Goal: Task Accomplishment & Management: Use online tool/utility

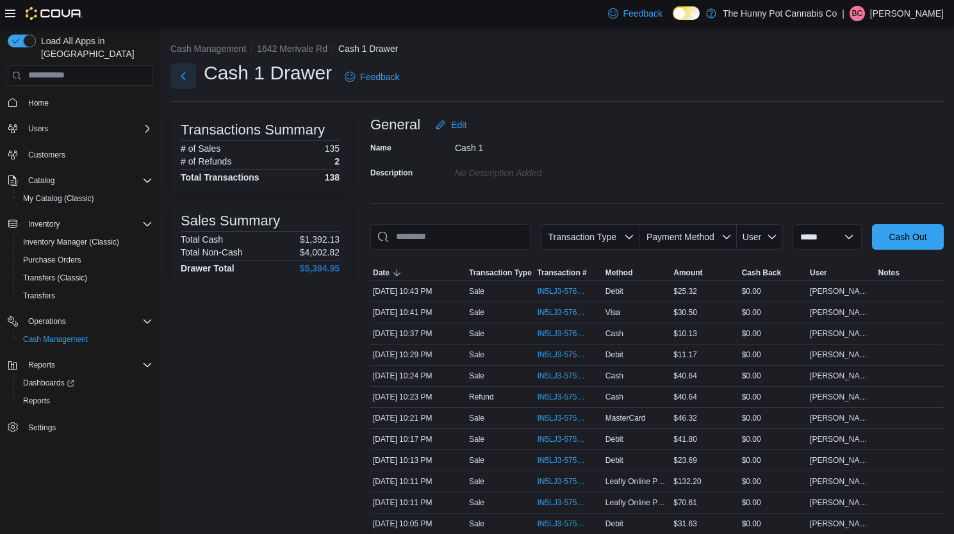
click at [183, 70] on button "Next" at bounding box center [183, 76] width 26 height 26
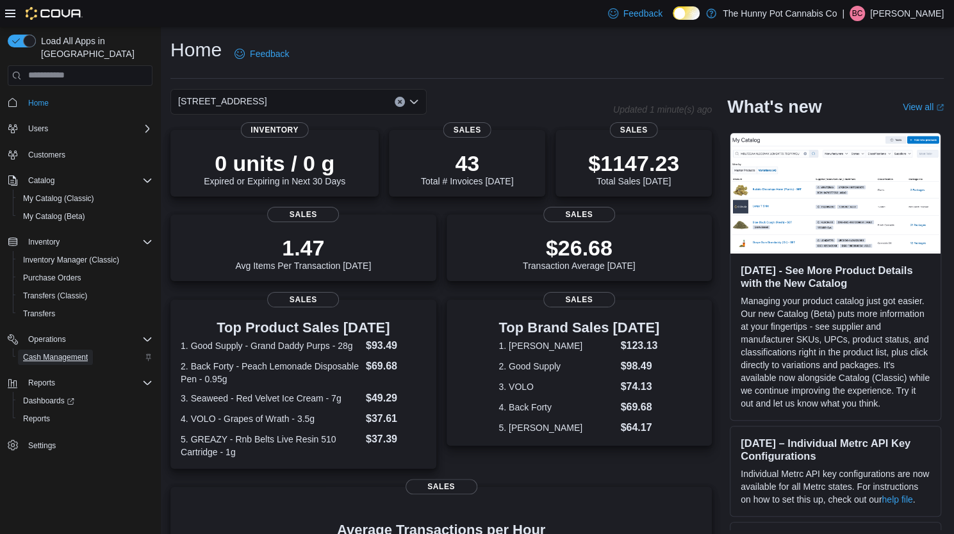
click at [65, 352] on span "Cash Management" at bounding box center [55, 357] width 65 height 10
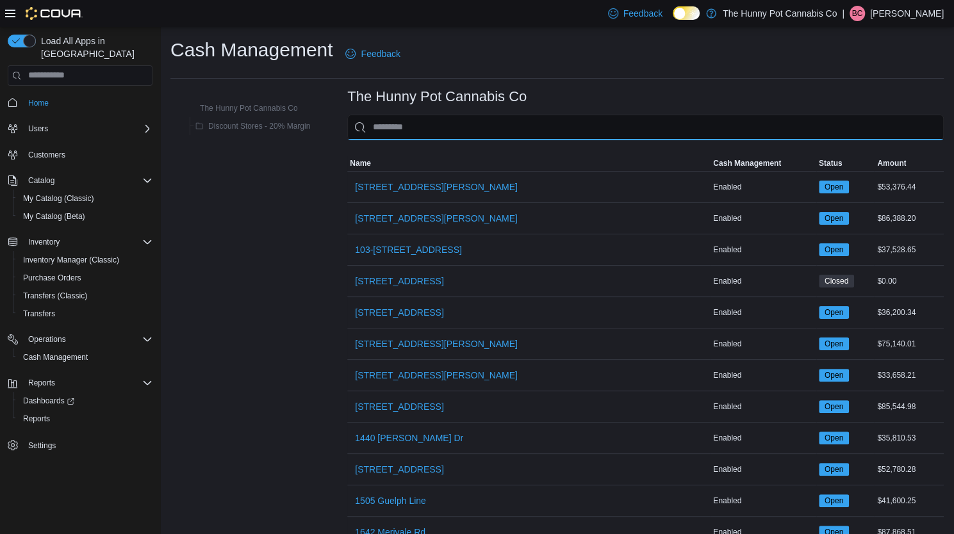
click at [401, 135] on input "This is a search bar. As you type, the results lower in the page will automatic…" at bounding box center [645, 128] width 596 height 26
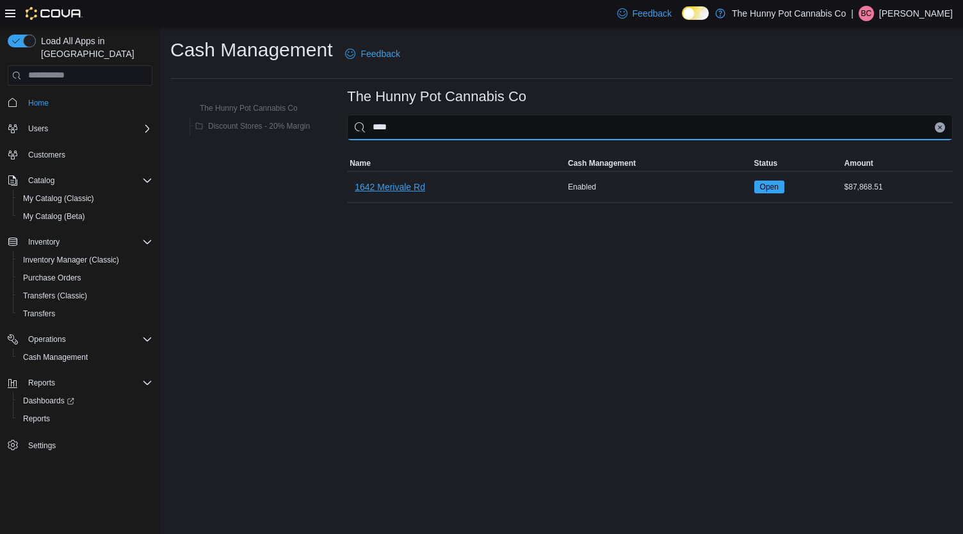
type input "****"
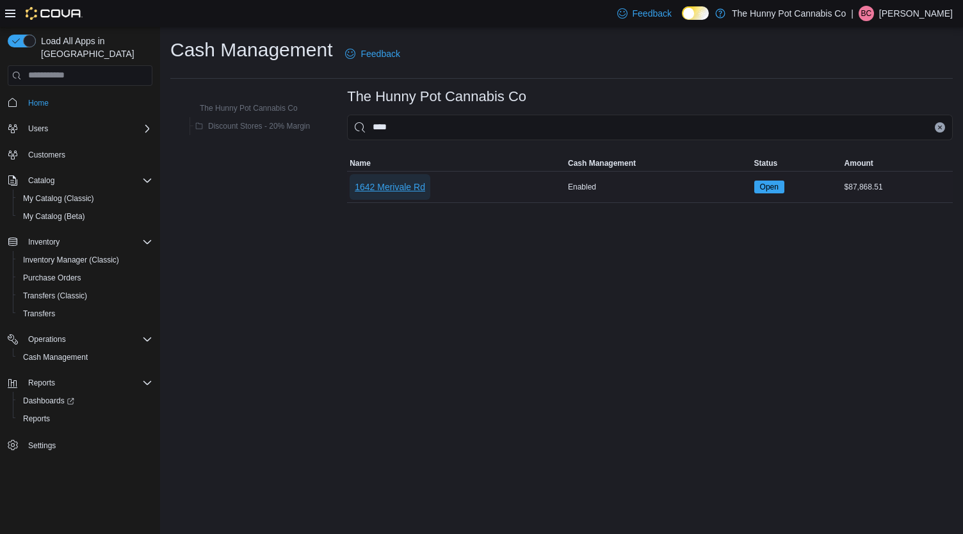
click at [395, 183] on span "1642 Merivale Rd" at bounding box center [390, 187] width 70 height 13
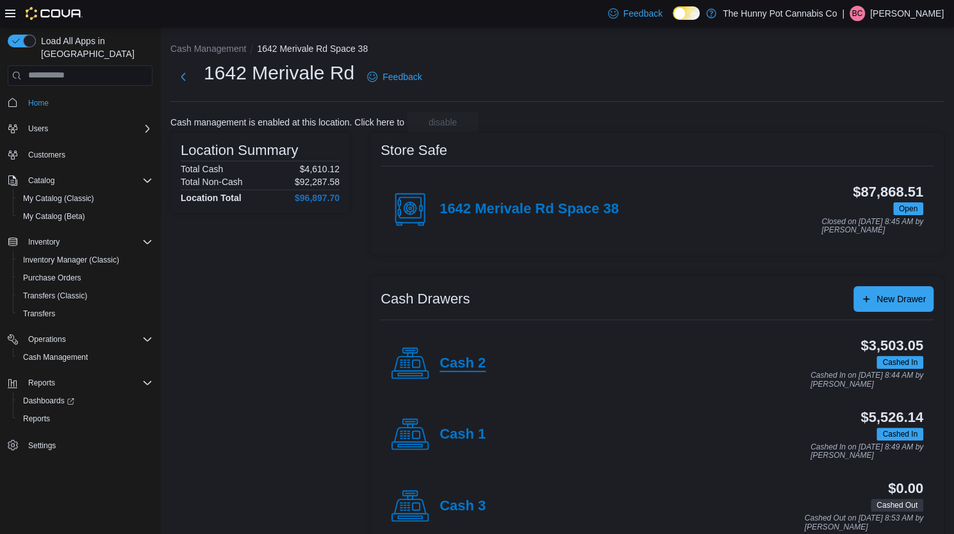
click at [451, 359] on h4 "Cash 2" at bounding box center [462, 363] width 46 height 17
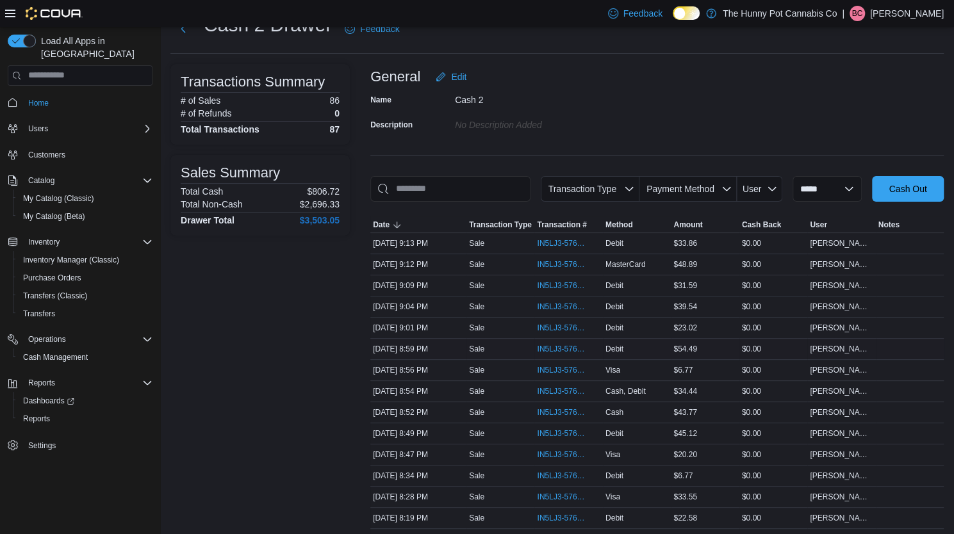
scroll to position [49, 0]
click at [557, 449] on span "IN5LJ3-5764943" at bounding box center [562, 454] width 50 height 10
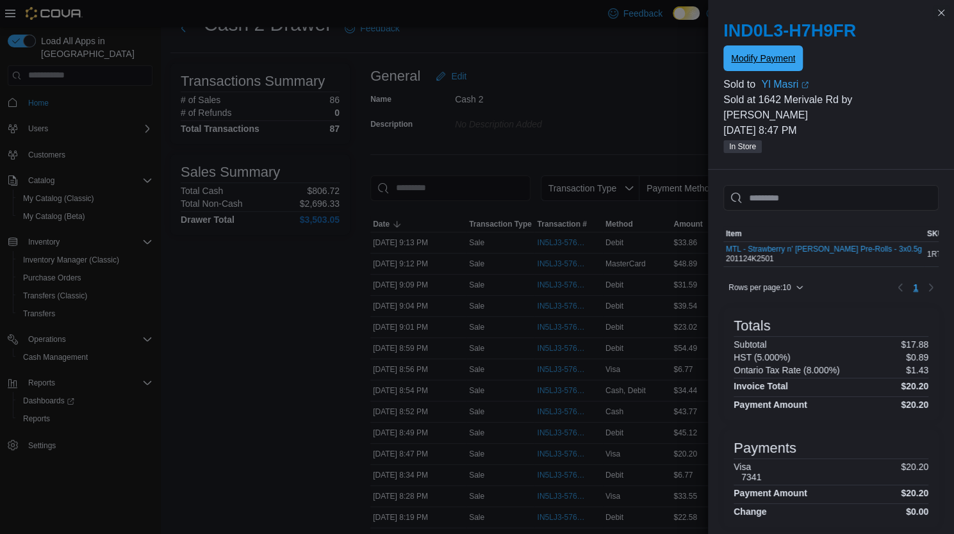
click at [777, 60] on span "Modify Payment" at bounding box center [763, 58] width 64 height 13
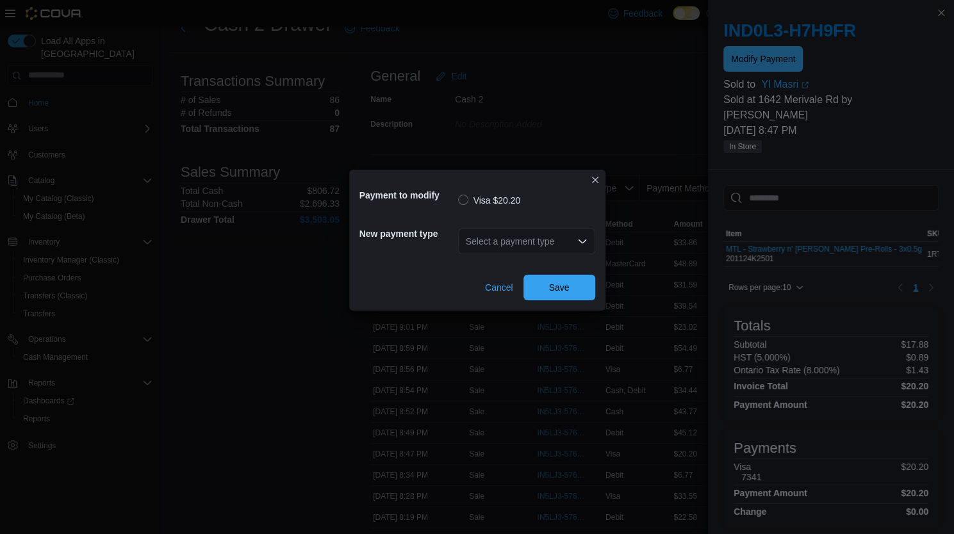
click at [516, 245] on div "Select a payment type" at bounding box center [526, 242] width 137 height 26
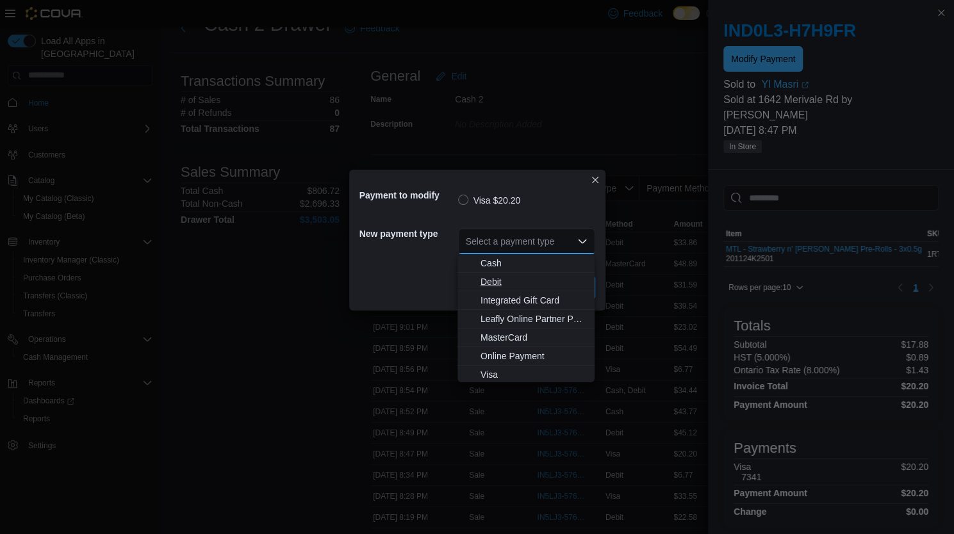
click at [489, 281] on span "Debit" at bounding box center [533, 281] width 106 height 13
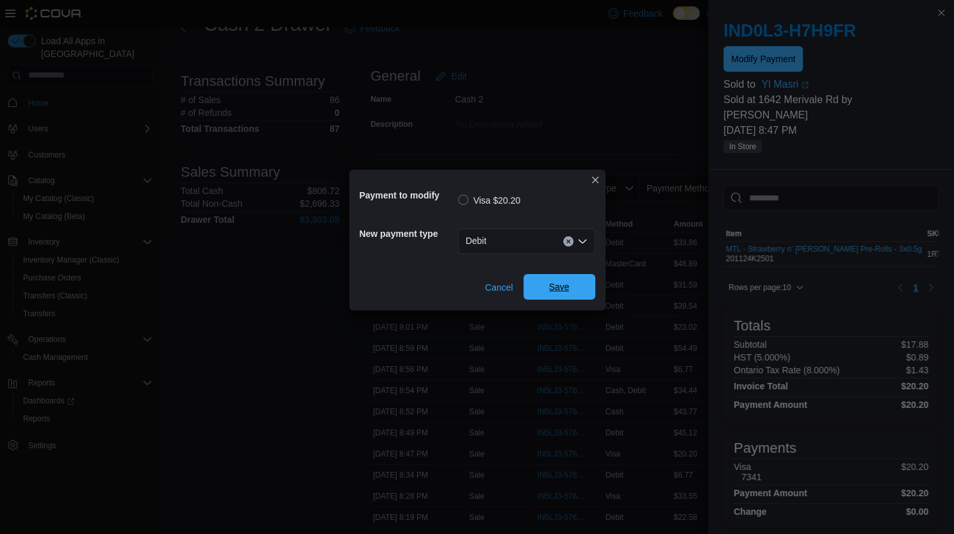
click at [582, 288] on span "Save" at bounding box center [559, 287] width 56 height 26
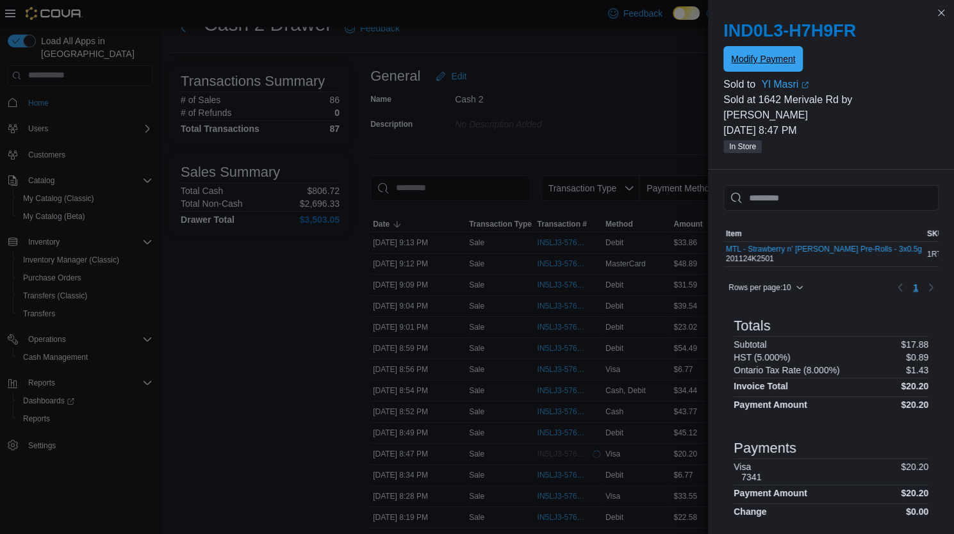
scroll to position [0, 0]
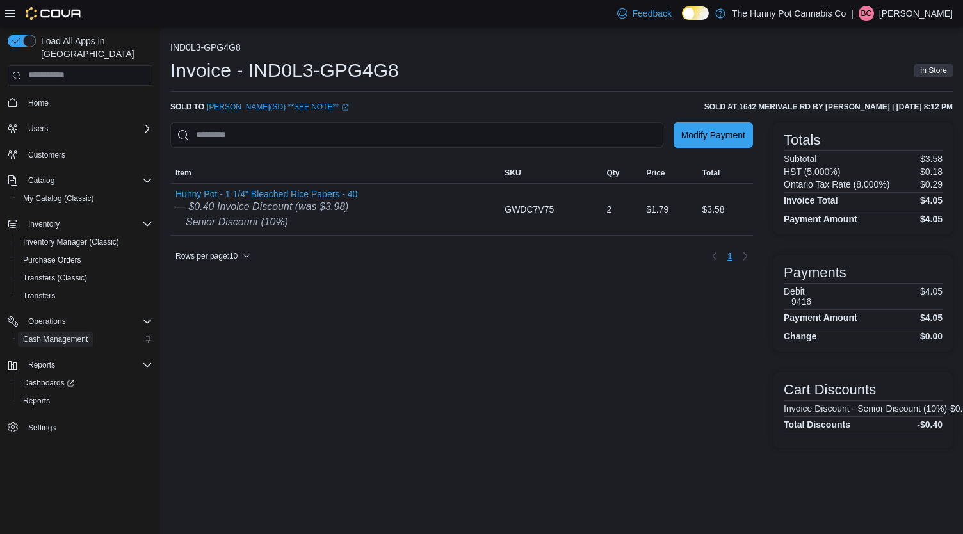
click at [54, 334] on span "Cash Management" at bounding box center [55, 339] width 65 height 10
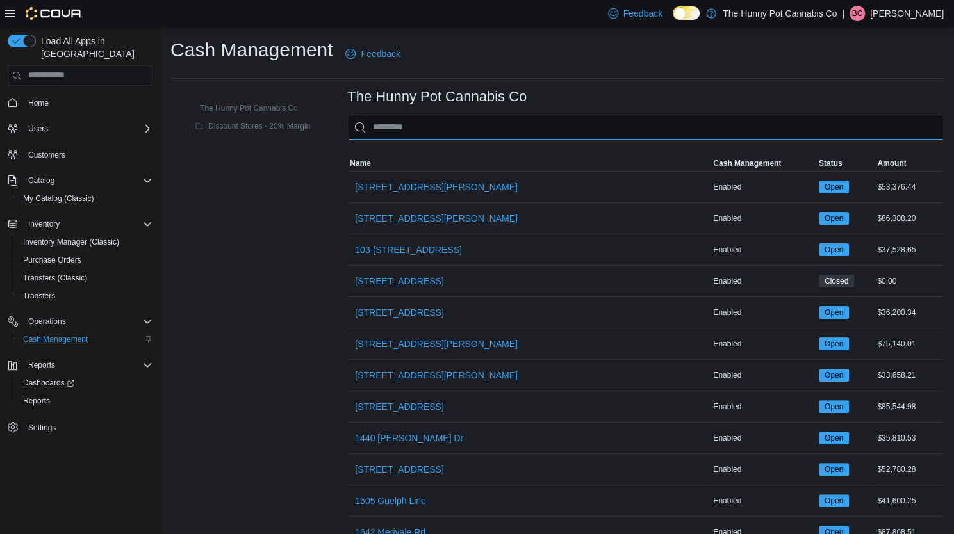
click at [418, 131] on input "This is a search bar. As you type, the results lower in the page will automatic…" at bounding box center [645, 128] width 596 height 26
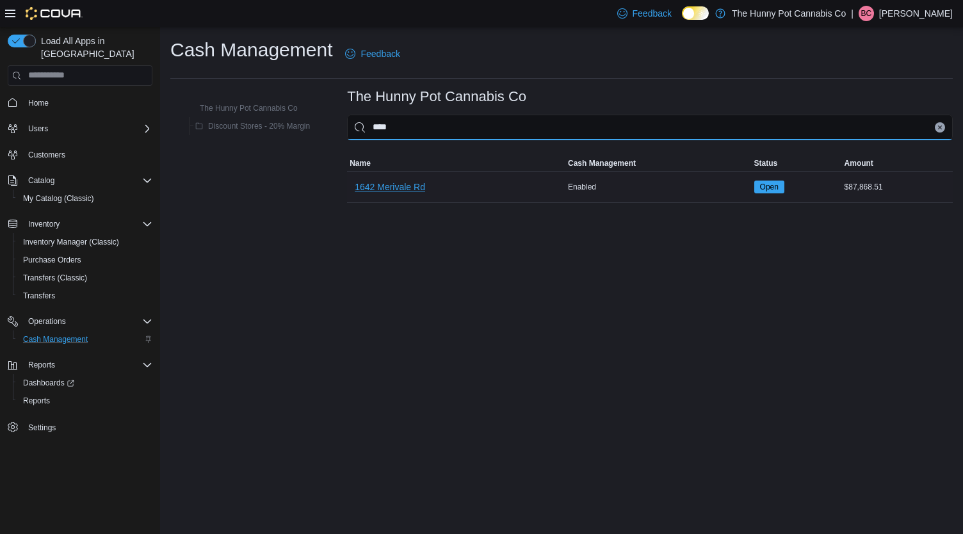
type input "****"
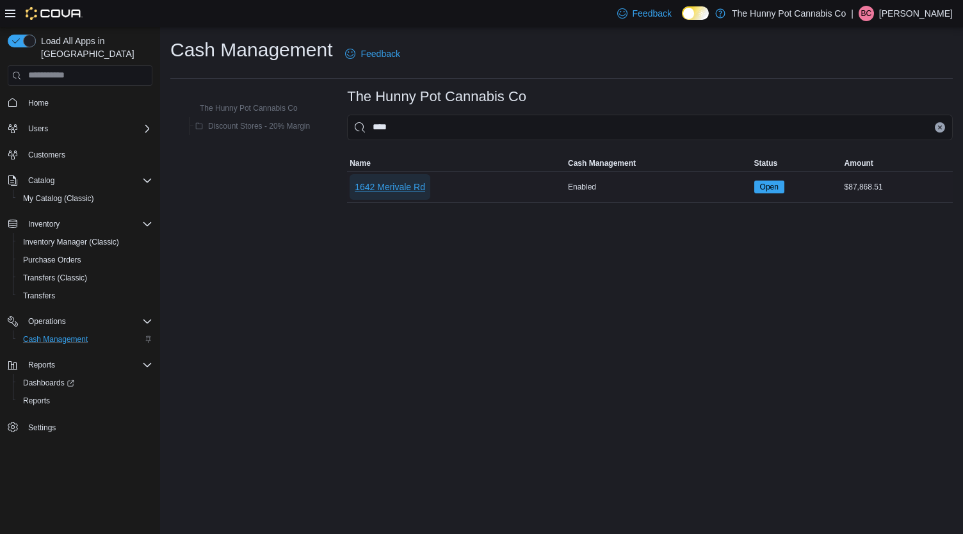
click at [406, 183] on span "1642 Merivale Rd" at bounding box center [390, 187] width 70 height 13
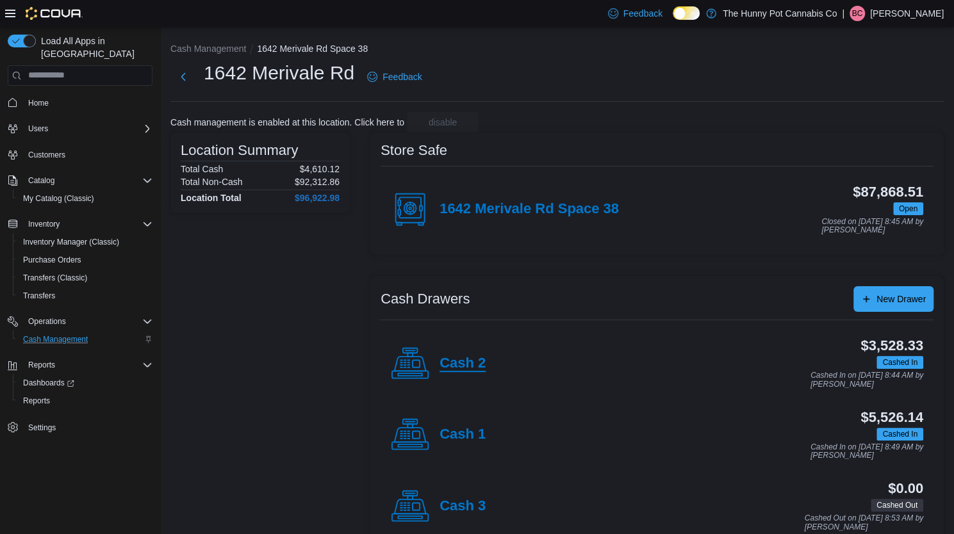
click at [459, 356] on h4 "Cash 2" at bounding box center [462, 363] width 46 height 17
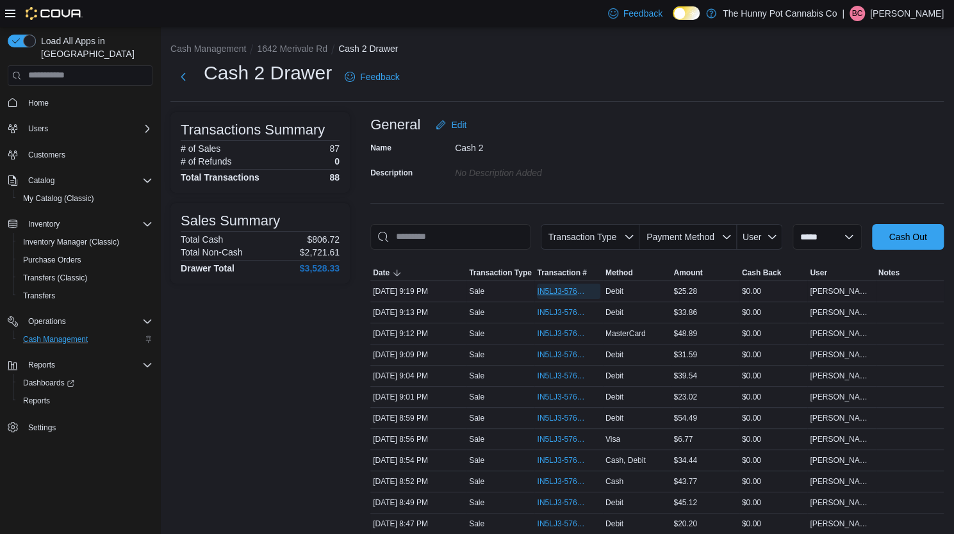
click at [547, 291] on span "IN5LJ3-5765264" at bounding box center [562, 291] width 50 height 10
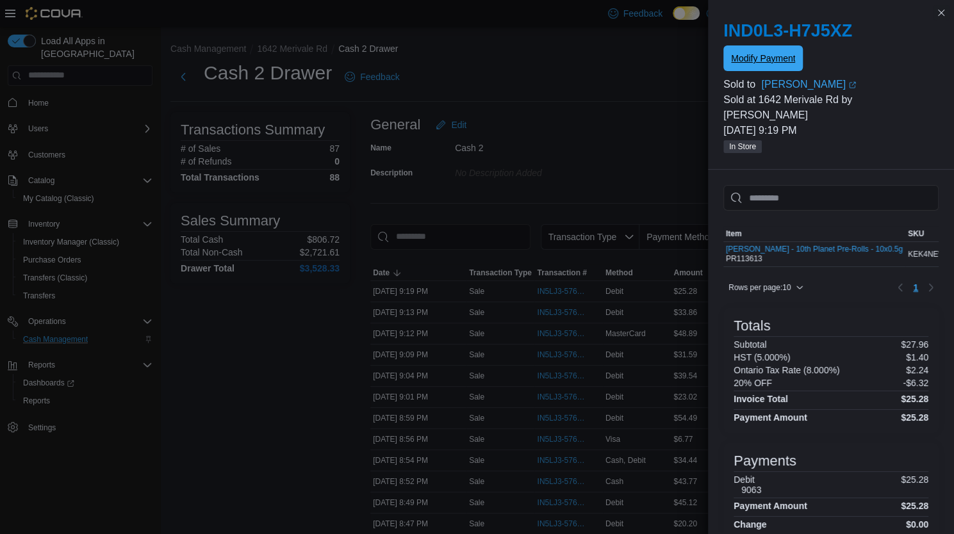
click at [748, 49] on span "Modify Payment" at bounding box center [763, 58] width 64 height 26
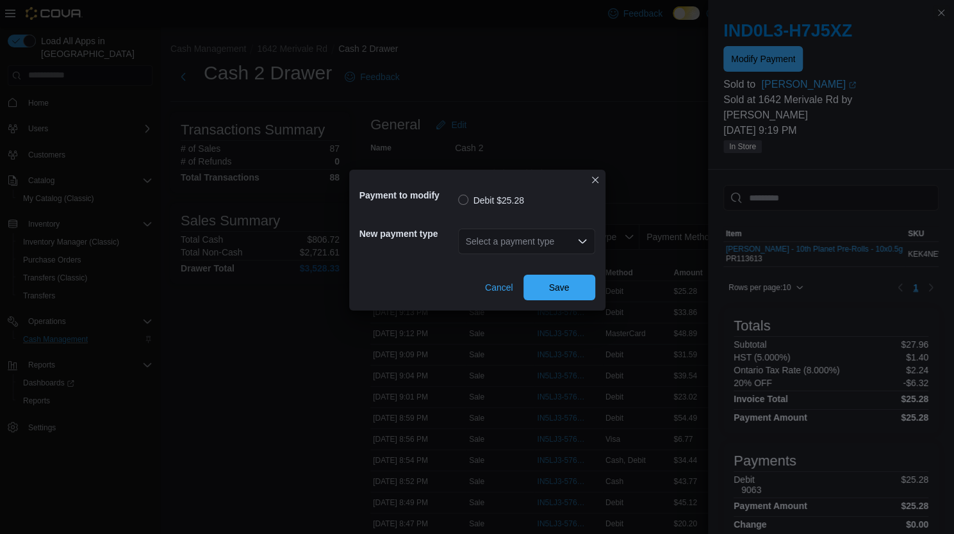
click at [516, 245] on div "Select a payment type" at bounding box center [526, 242] width 137 height 26
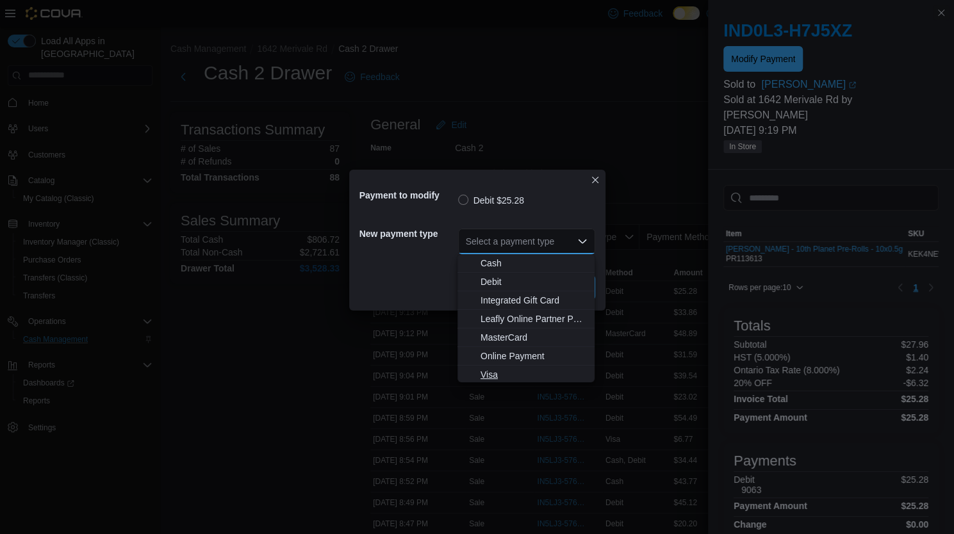
click at [505, 368] on span "Visa" at bounding box center [533, 374] width 106 height 13
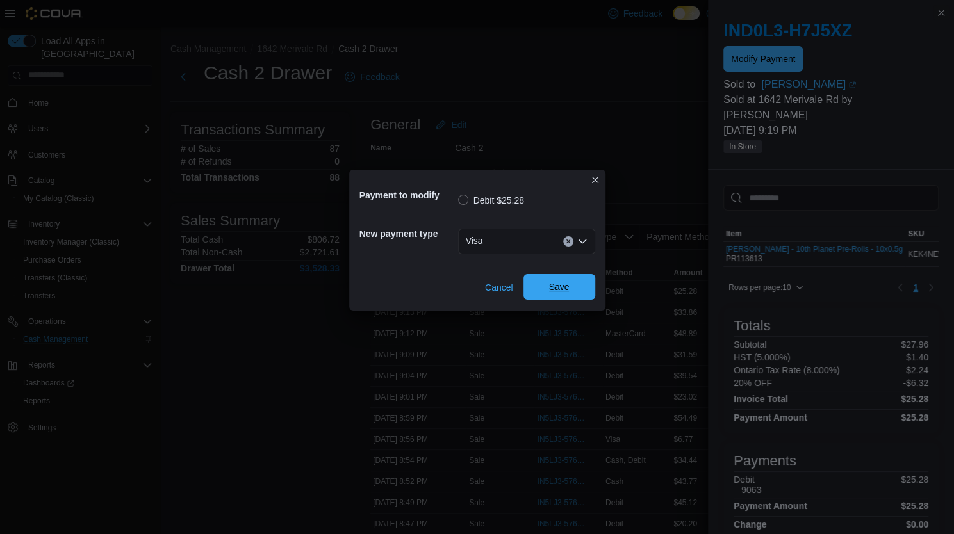
click at [553, 294] on span "Save" at bounding box center [559, 287] width 56 height 26
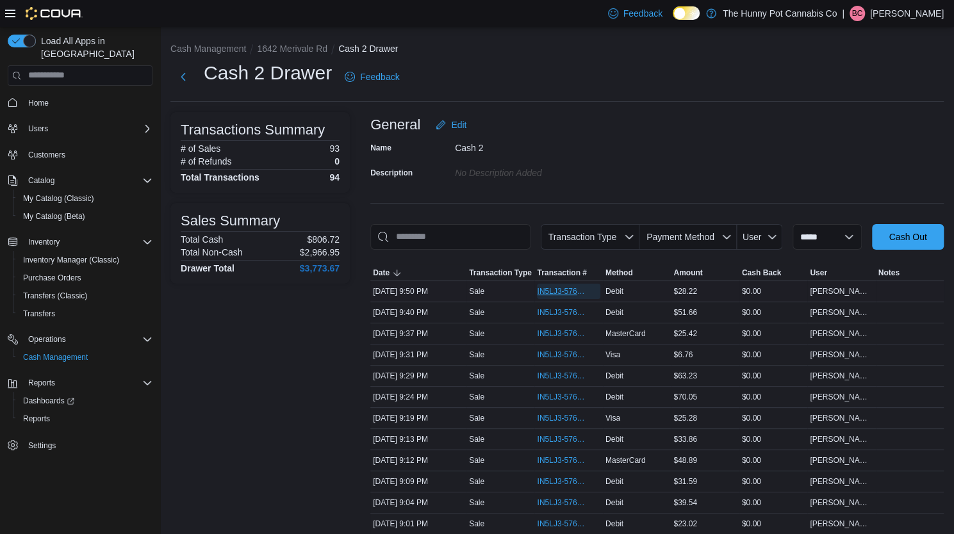
click at [562, 287] on span "IN5LJ3-5765511" at bounding box center [562, 291] width 50 height 10
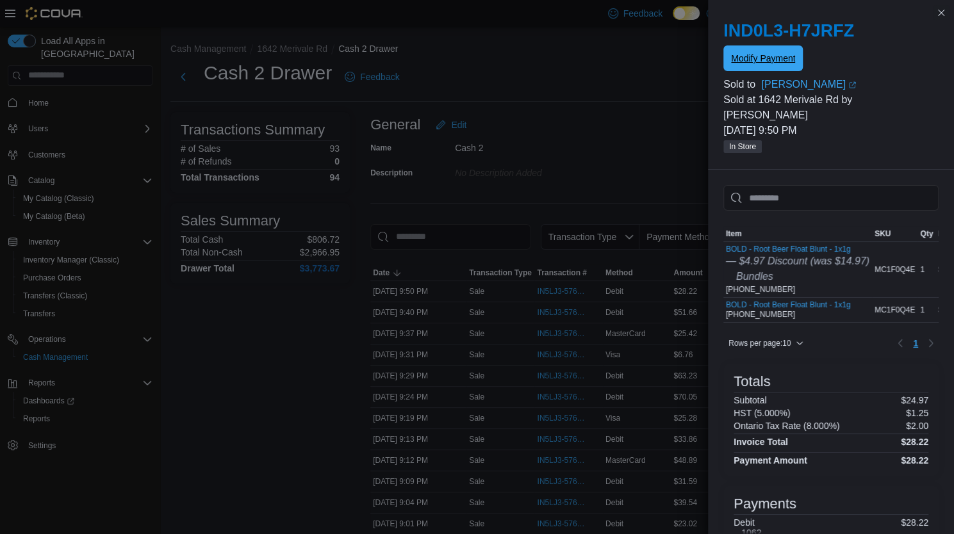
click at [787, 60] on span "Modify Payment" at bounding box center [763, 58] width 64 height 13
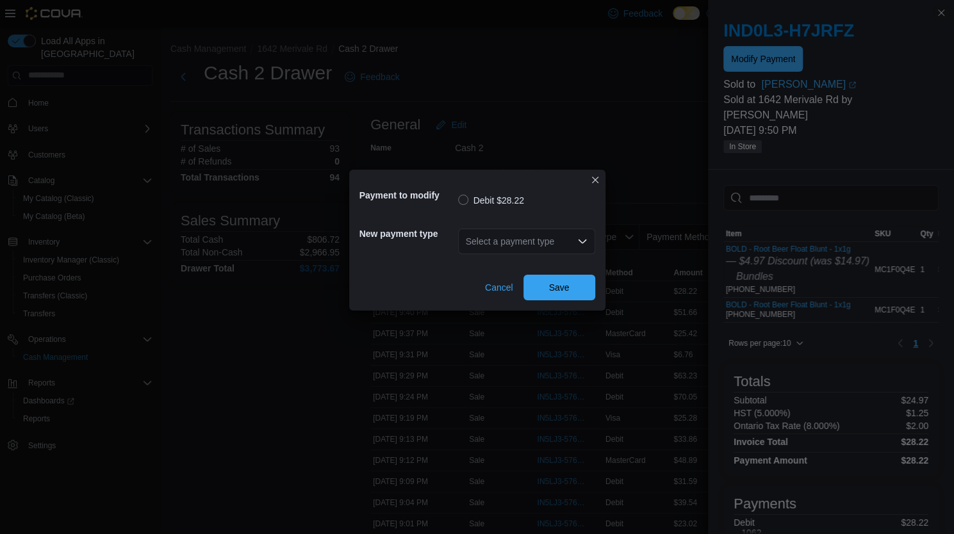
click at [569, 235] on div "Select a payment type" at bounding box center [526, 242] width 137 height 26
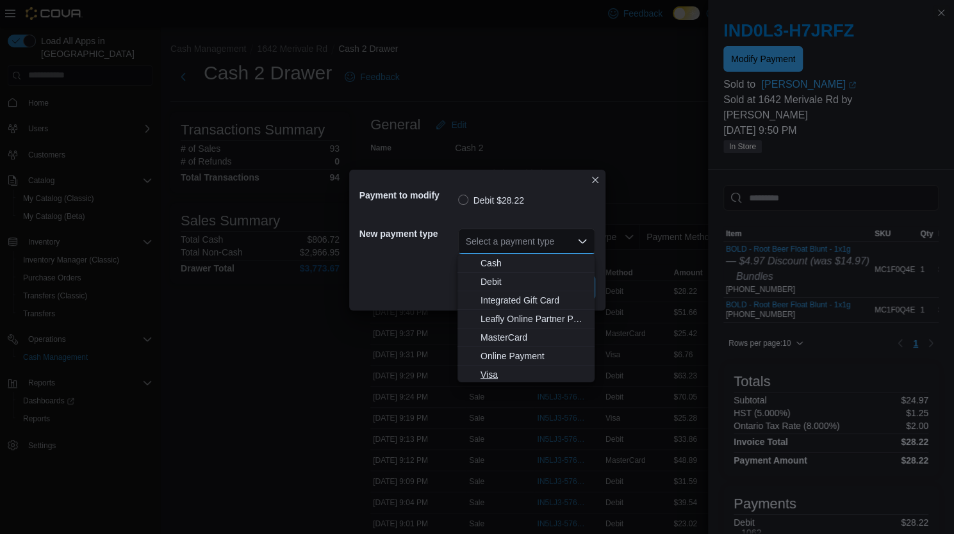
click at [514, 373] on span "Visa" at bounding box center [533, 374] width 106 height 13
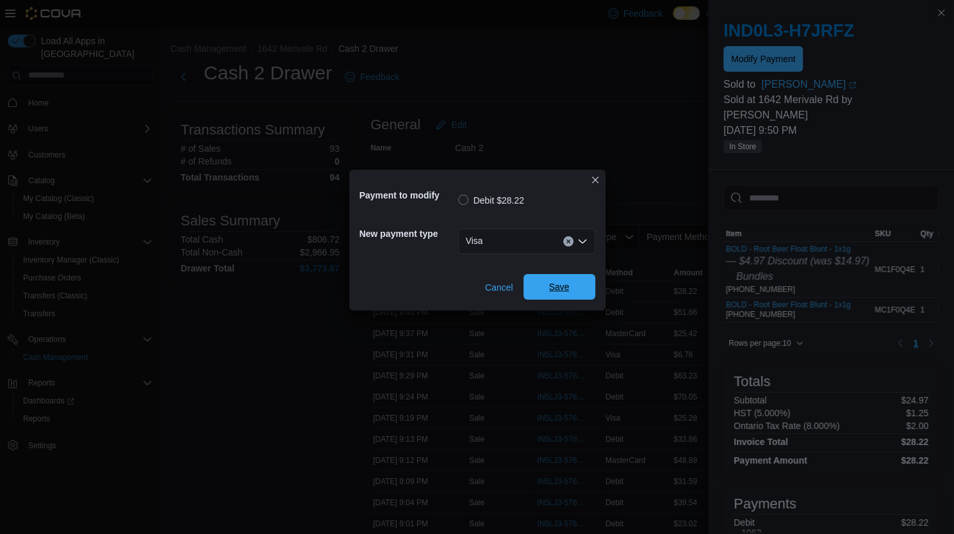
click at [571, 291] on span "Save" at bounding box center [559, 287] width 56 height 26
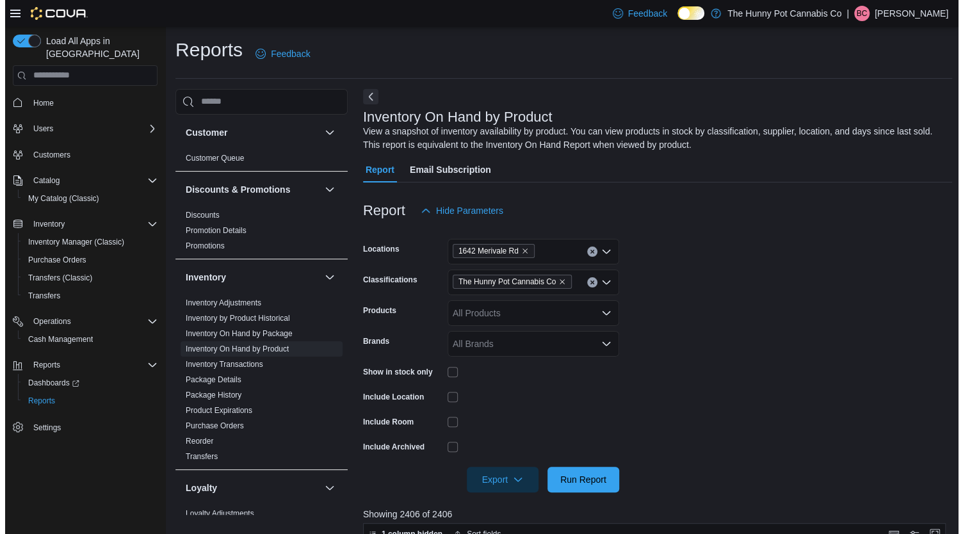
scroll to position [81, 0]
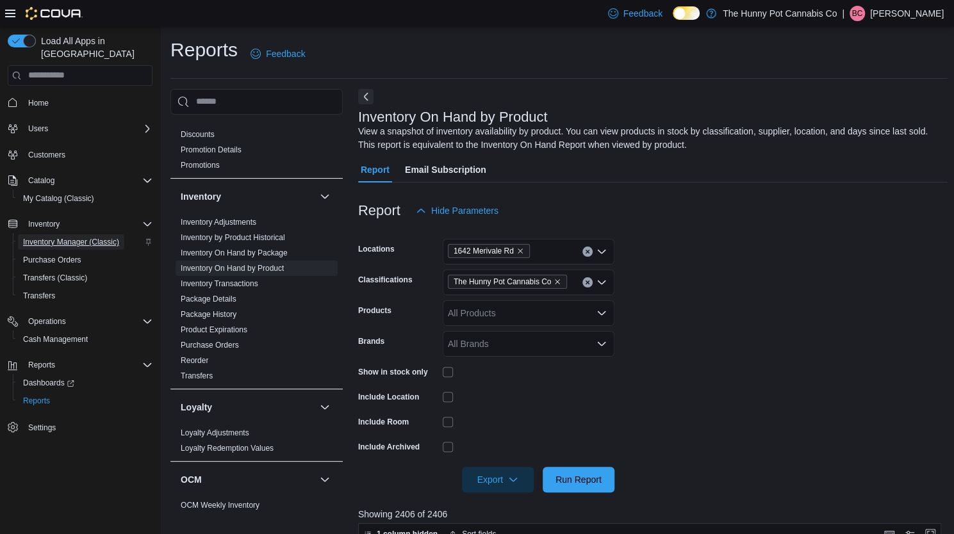
click at [67, 237] on span "Inventory Manager (Classic)" at bounding box center [71, 242] width 96 height 10
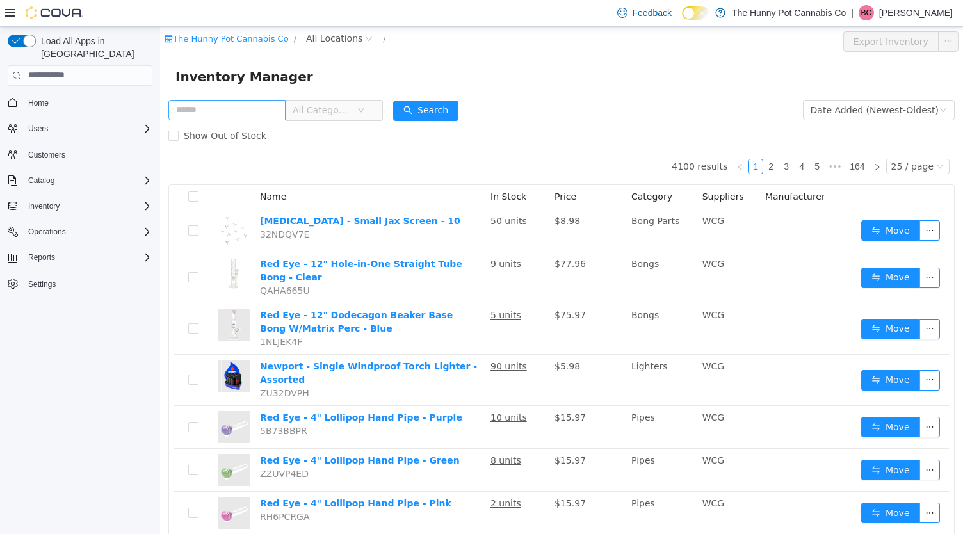
click at [236, 120] on input "text" at bounding box center [226, 109] width 117 height 20
type input "**********"
click at [302, 44] on span "All Locations" at bounding box center [340, 38] width 76 height 15
type input "****"
click at [332, 106] on span "1642 Merivale Rd" at bounding box center [362, 107] width 79 height 10
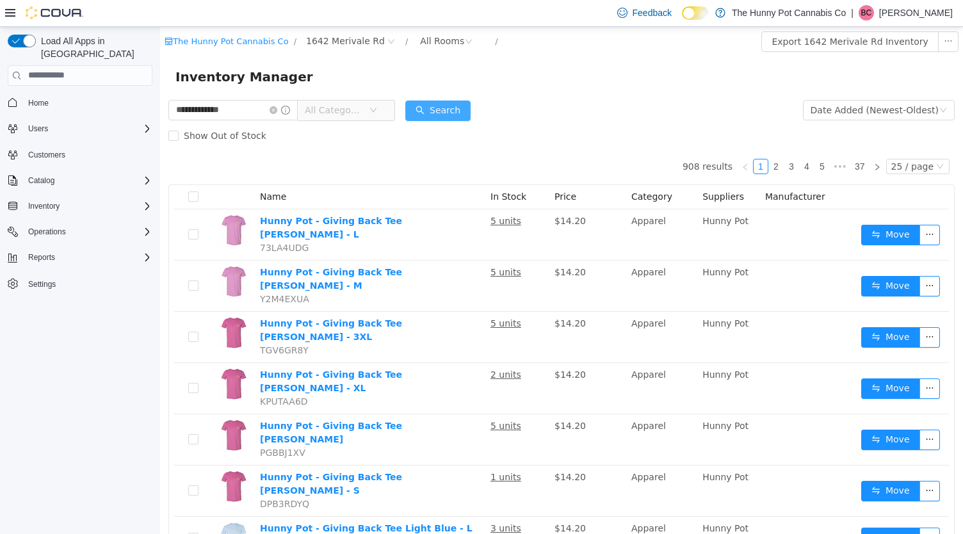
click at [470, 114] on button "Search" at bounding box center [437, 110] width 65 height 20
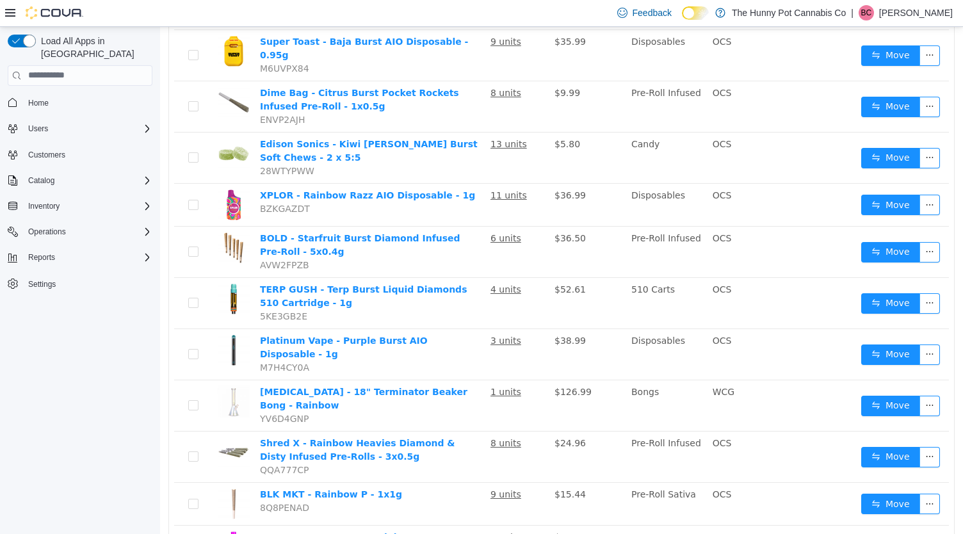
scroll to position [223, 0]
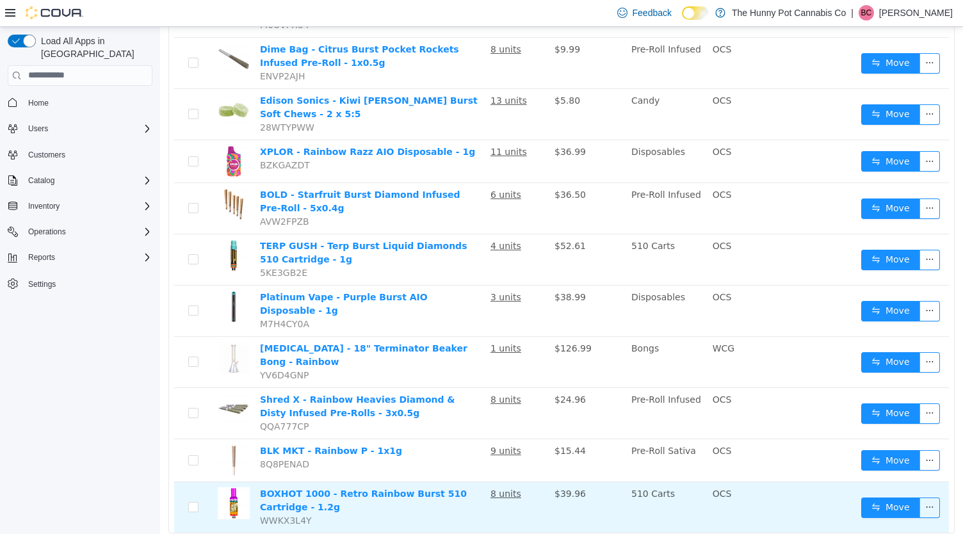
click at [506, 488] on u "8 units" at bounding box center [506, 493] width 31 height 10
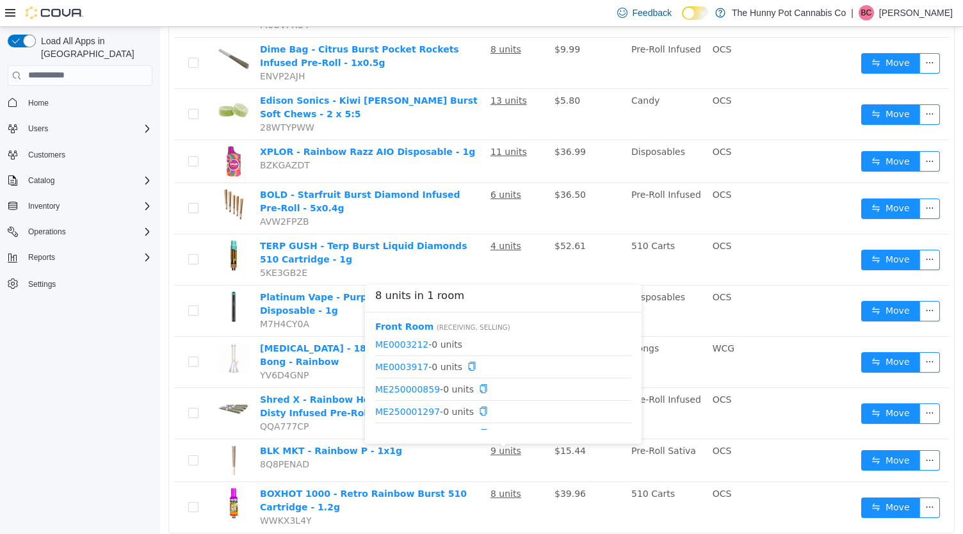
scroll to position [61, 0]
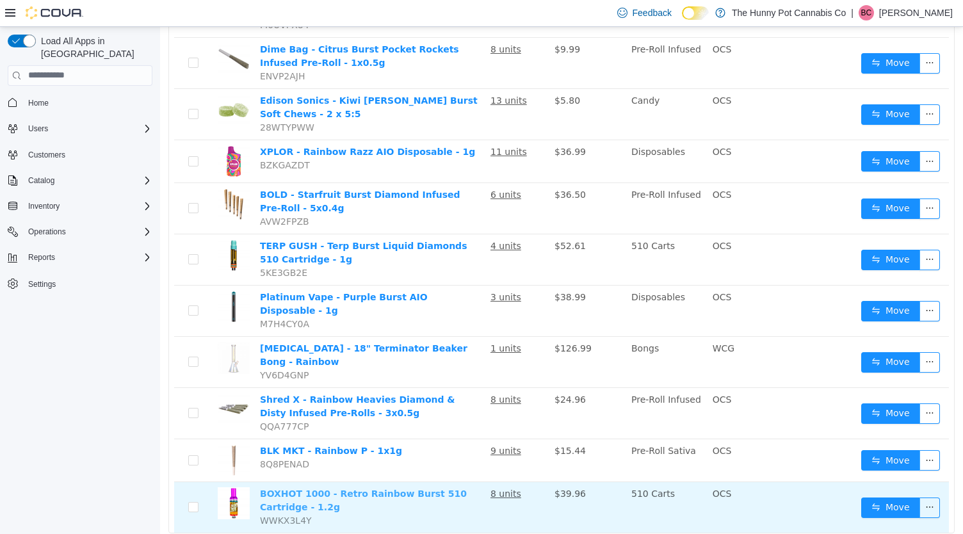
click at [453, 488] on link "BOXHOT 1000 - Retro Rainbow Burst 510 Cartridge - 1.2g" at bounding box center [363, 500] width 207 height 24
click at [886, 497] on button "Move" at bounding box center [890, 507] width 59 height 20
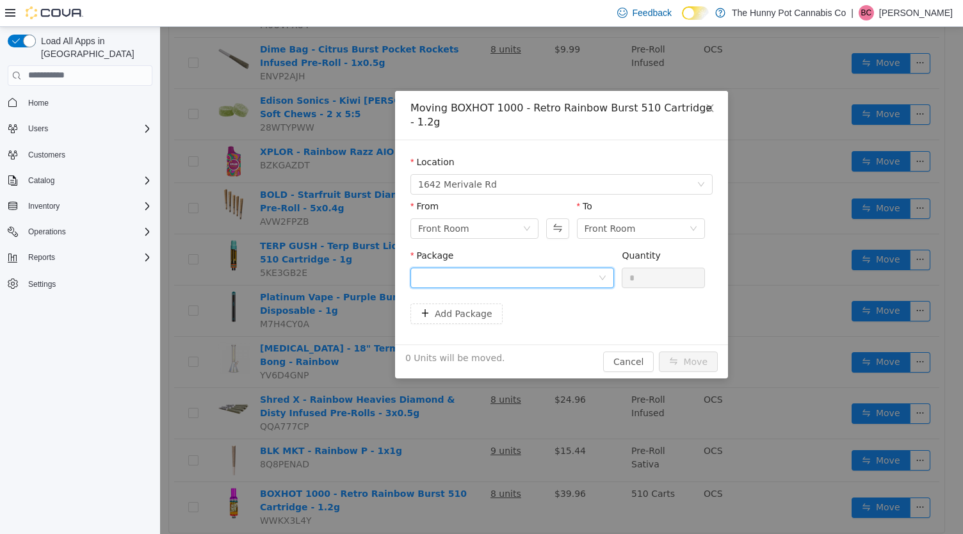
click at [541, 273] on div at bounding box center [508, 277] width 180 height 19
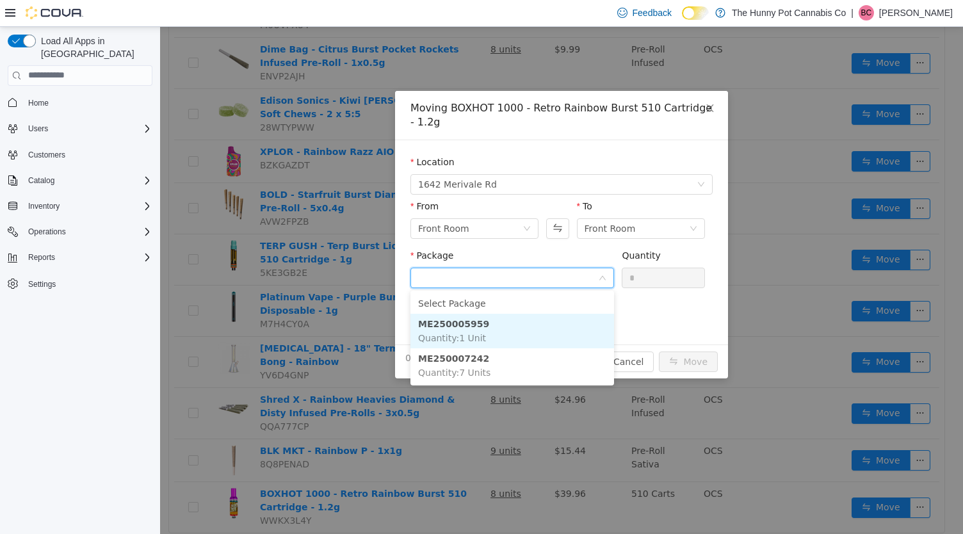
click at [490, 313] on li "ME250005959 Quantity : 1 Unit" at bounding box center [513, 330] width 204 height 35
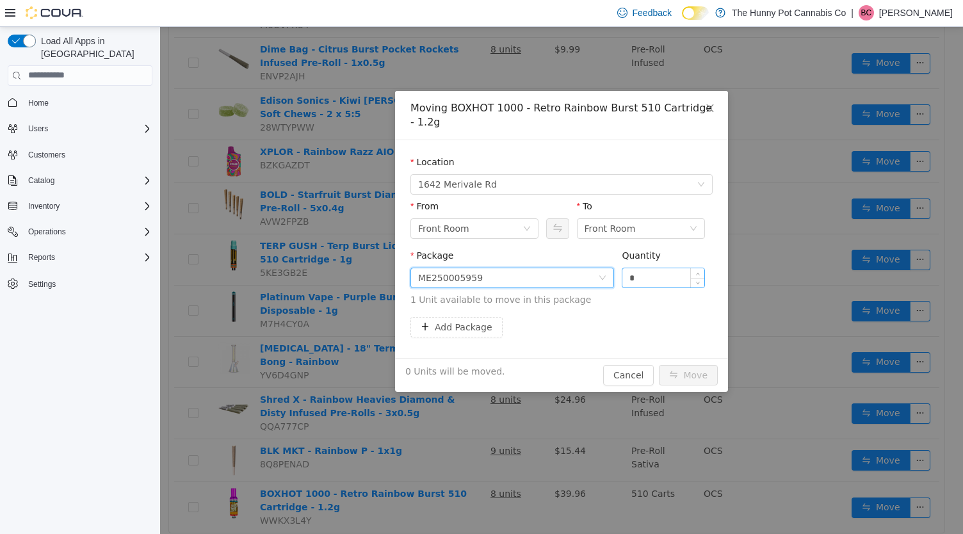
click at [649, 284] on input "*" at bounding box center [664, 277] width 82 height 19
type input "*"
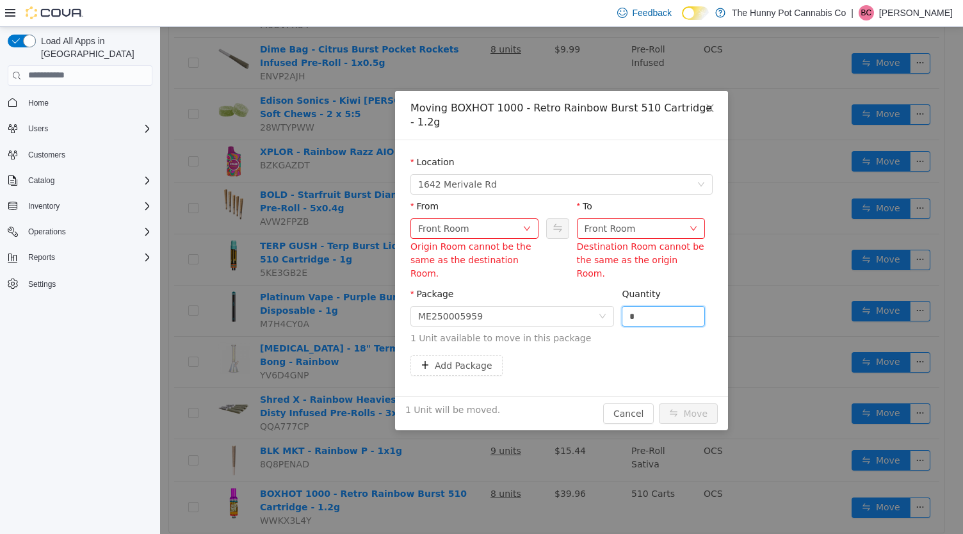
type input "*"
click at [645, 210] on div "To" at bounding box center [641, 208] width 128 height 19
click at [637, 232] on div "Front Room" at bounding box center [637, 227] width 104 height 19
click at [635, 315] on li "Benched (Inactive)" at bounding box center [641, 315] width 128 height 20
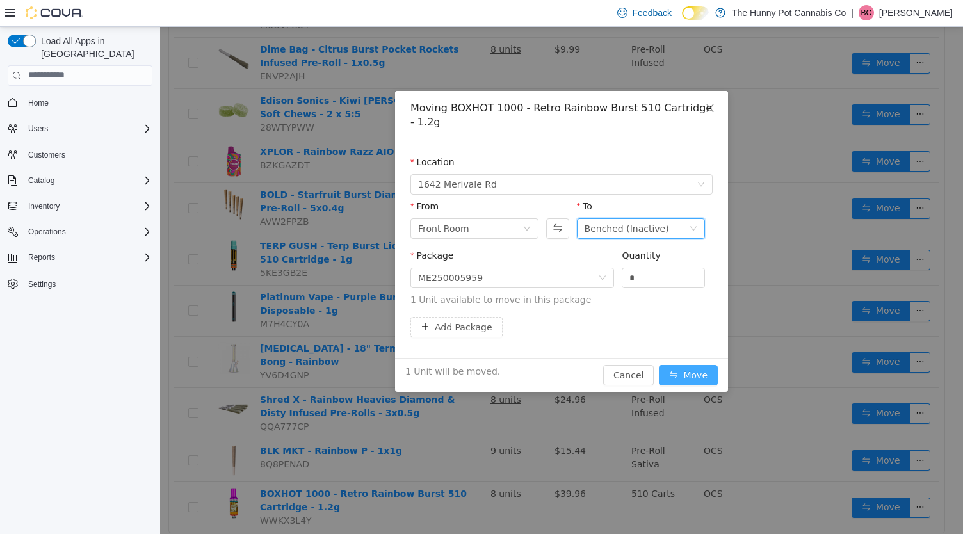
click at [679, 374] on button "Move" at bounding box center [688, 374] width 59 height 20
